Goal: Navigation & Orientation: Find specific page/section

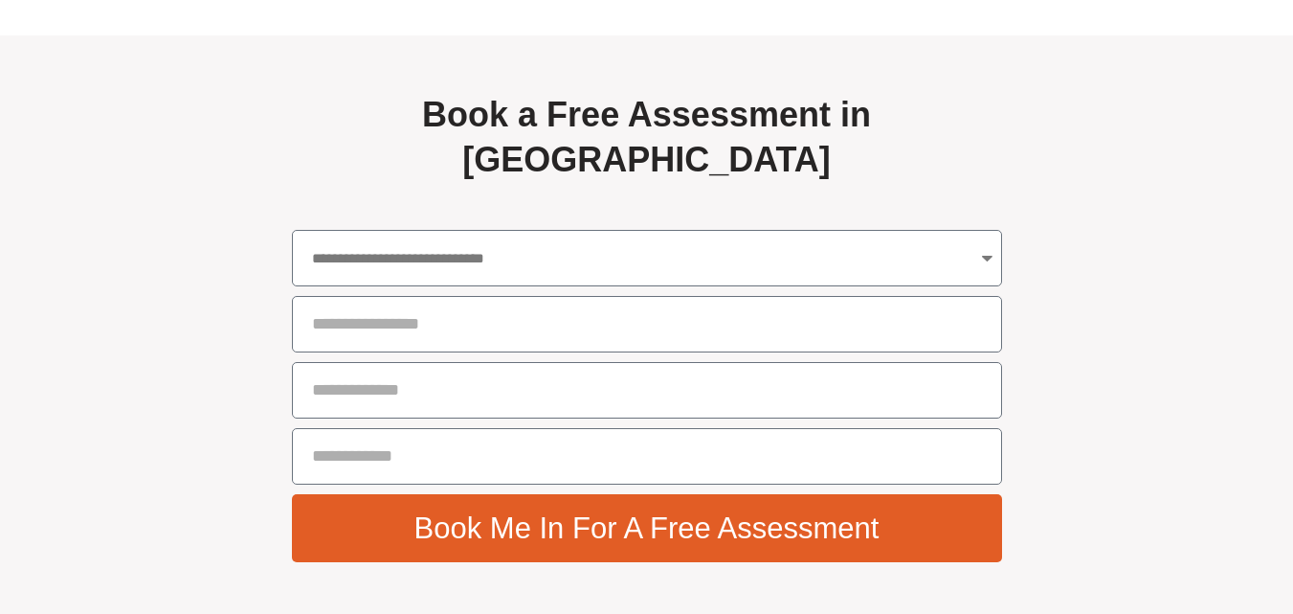
scroll to position [6317, 0]
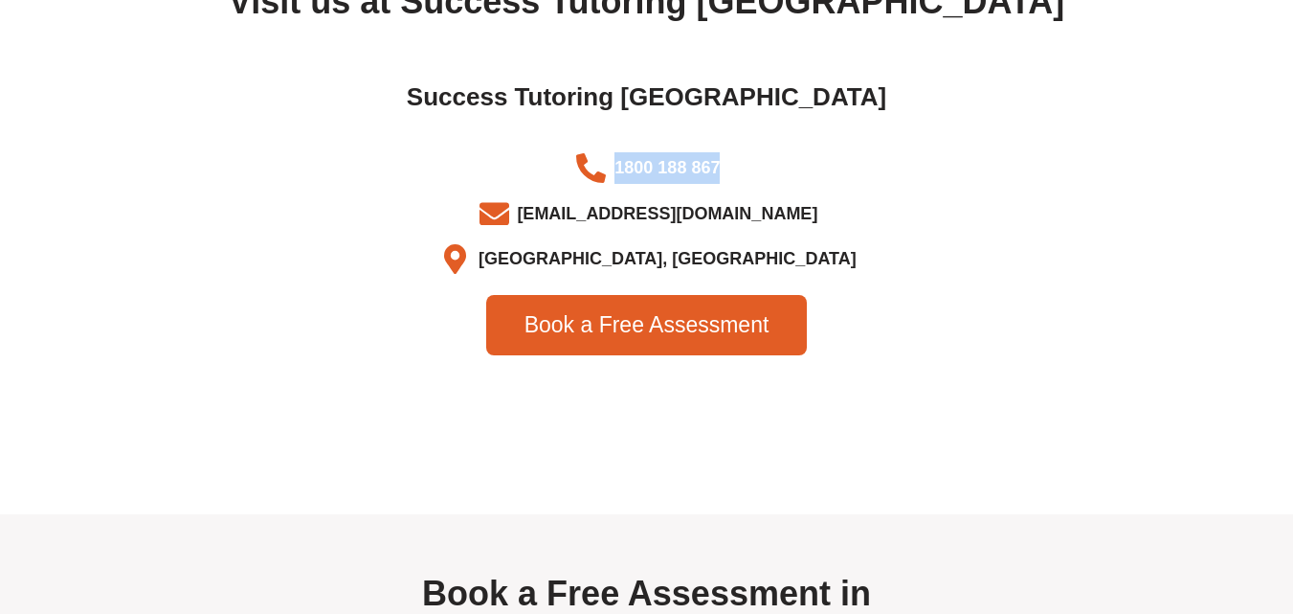
drag, startPoint x: 675, startPoint y: 162, endPoint x: 570, endPoint y: 162, distance: 104.3
click at [570, 162] on div "Success Tutoring [GEOGRAPHIC_DATA] 1800 188 867 [EMAIL_ADDRESS][DOMAIN_NAME] [G…" at bounding box center [647, 218] width 1072 height 292
click at [614, 9] on h2 "Visit us at Success Tutoring [GEOGRAPHIC_DATA]" at bounding box center [647, 2] width 1072 height 45
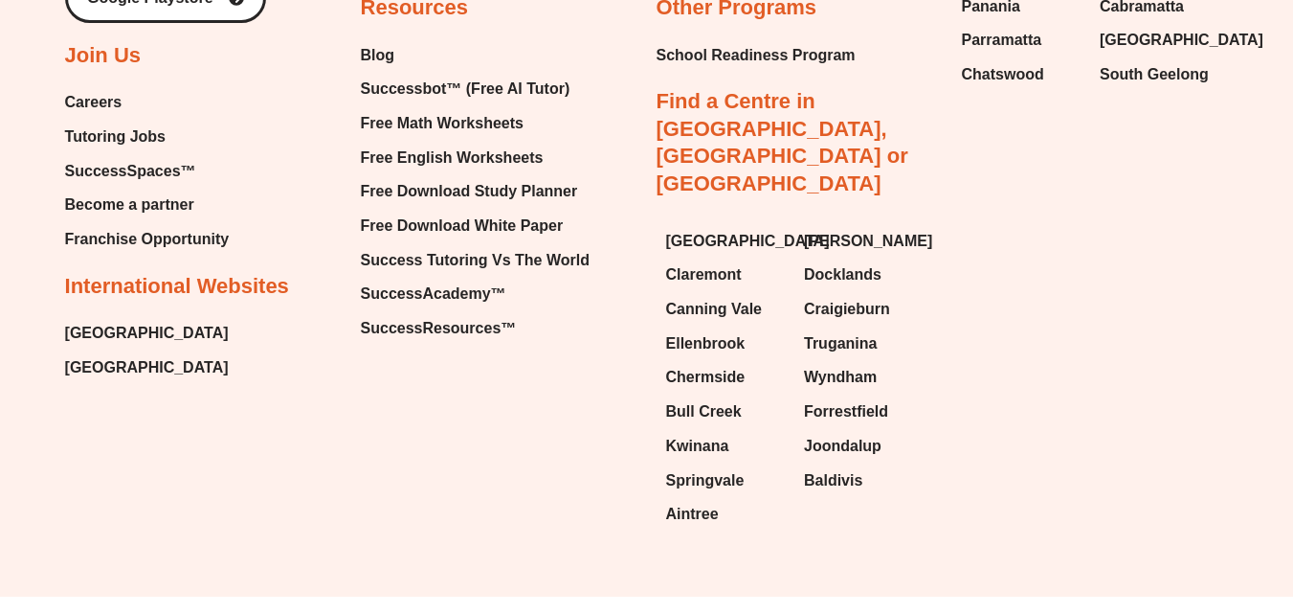
scroll to position [4167, 0]
